Goal: Task Accomplishment & Management: Use online tool/utility

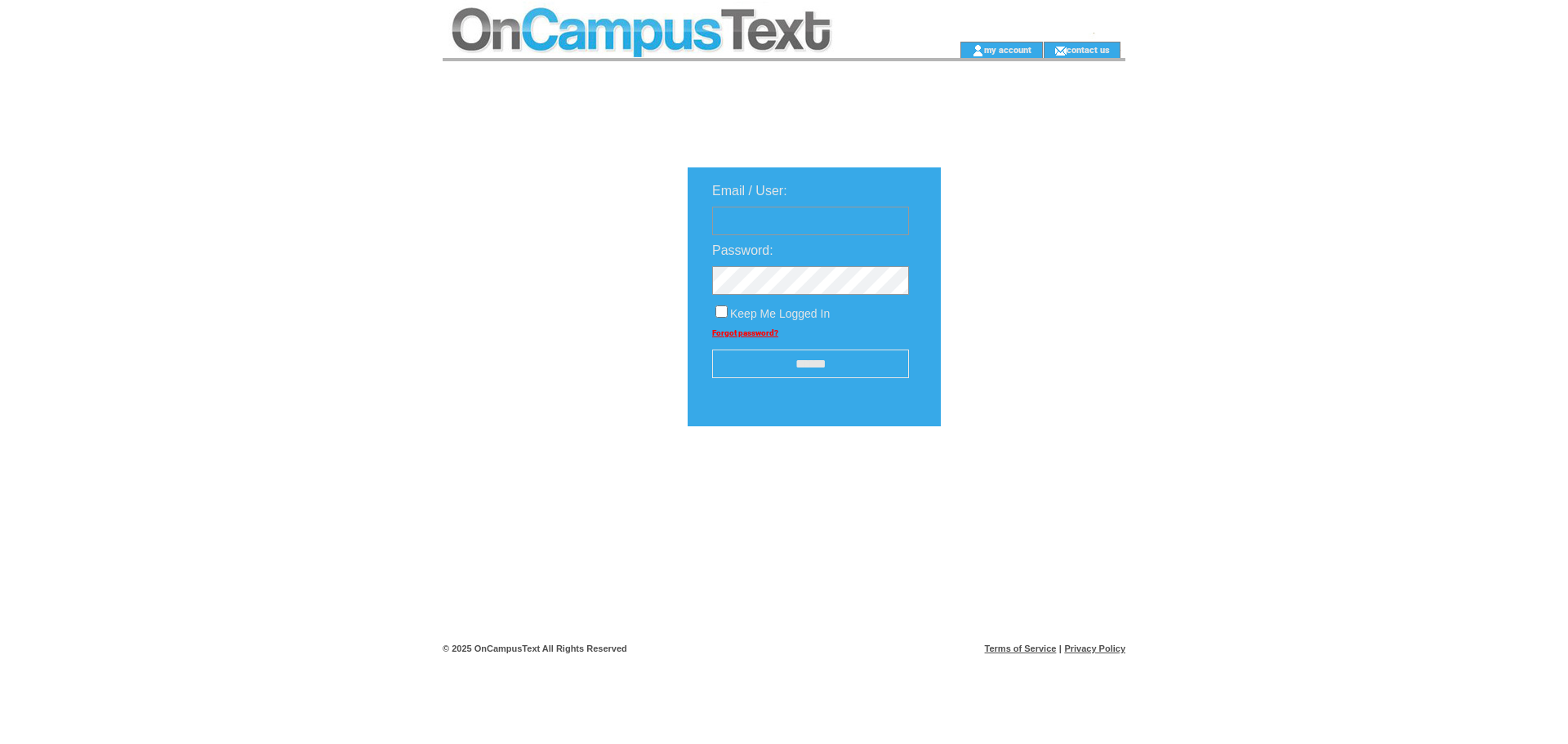
type input "**********"
click at [786, 366] on input "******" at bounding box center [810, 363] width 196 height 29
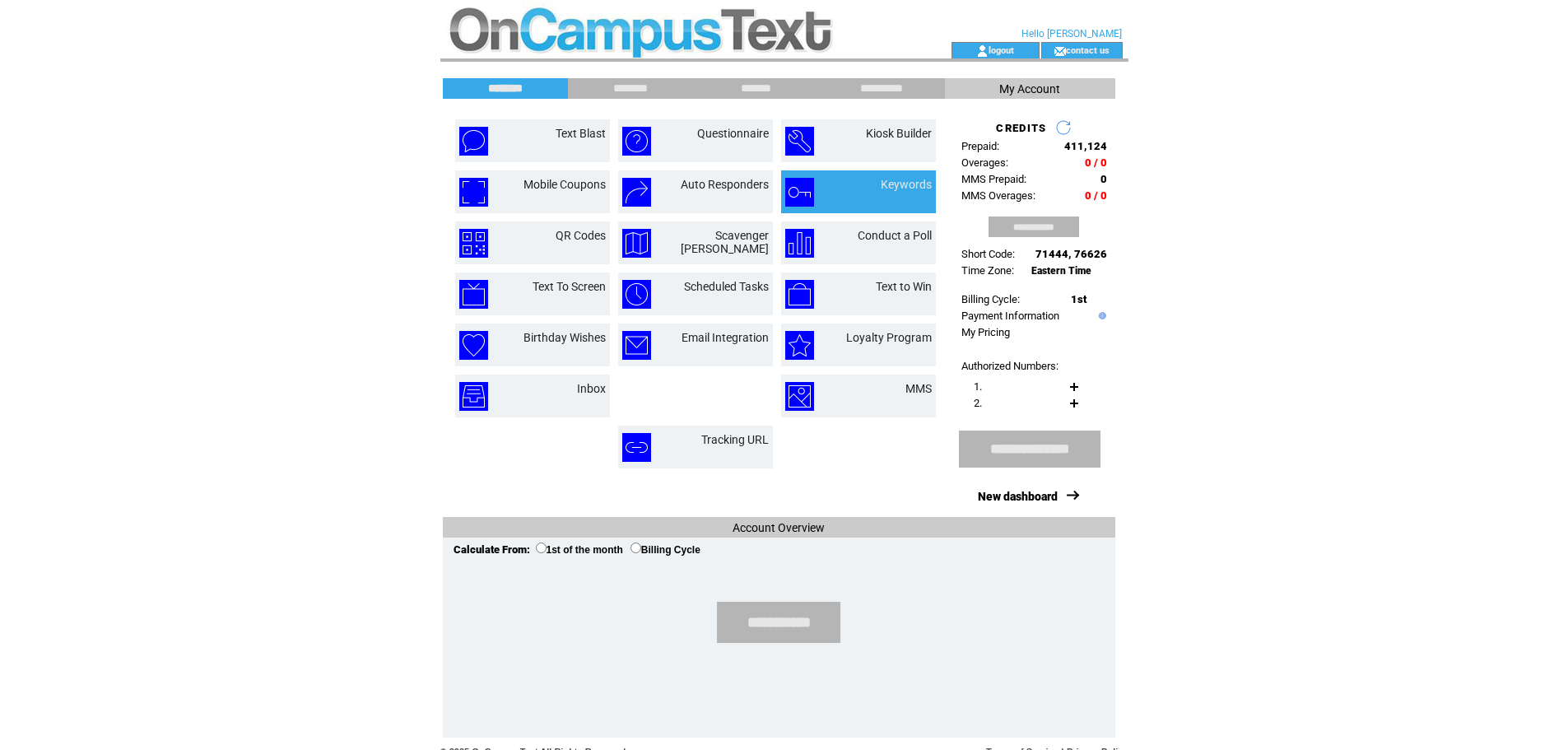
click at [908, 193] on div at bounding box center [906, 194] width 51 height 6
